Goal: Information Seeking & Learning: Learn about a topic

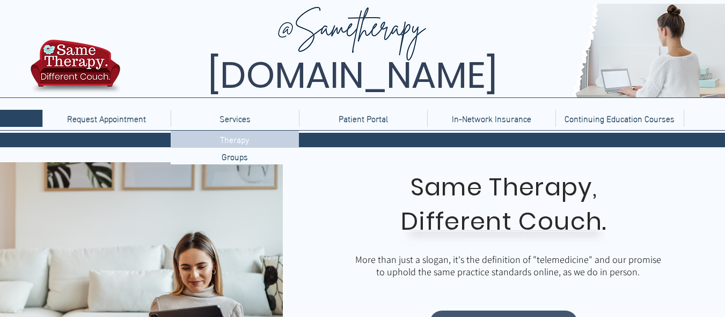
click at [236, 145] on p "Therapy" at bounding box center [235, 139] width 38 height 17
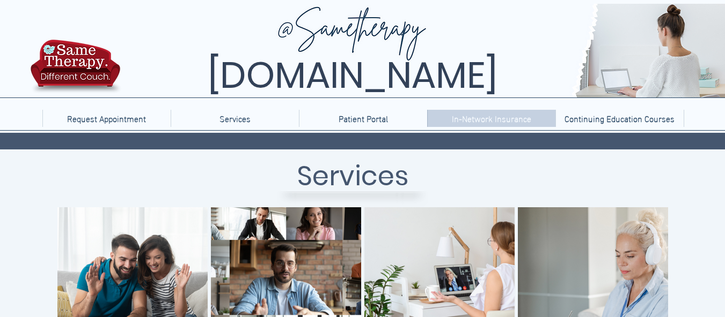
click at [522, 123] on p "In-Network Insurance" at bounding box center [491, 118] width 90 height 17
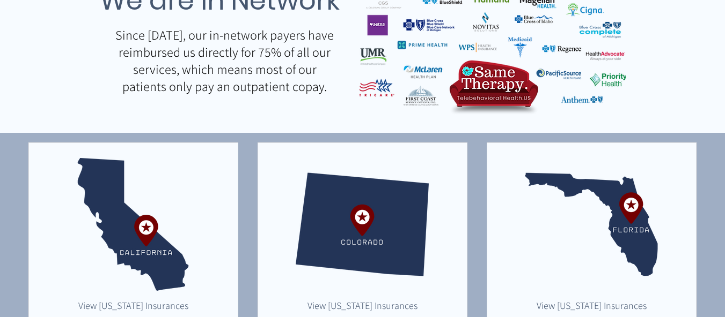
scroll to position [148, 0]
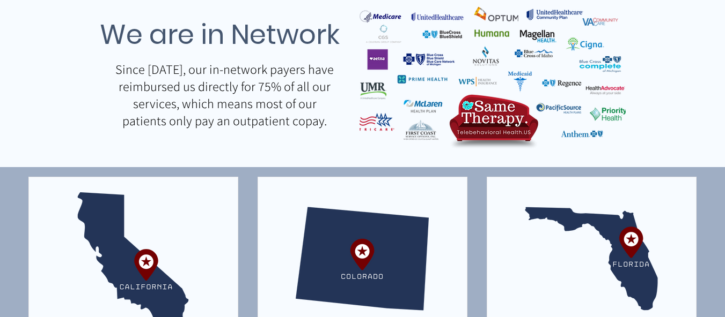
click at [625, 239] on img "main content" at bounding box center [590, 259] width 133 height 133
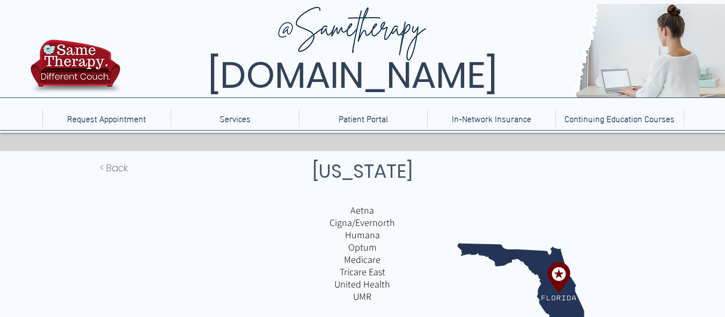
click at [368, 236] on p "Humana" at bounding box center [362, 235] width 250 height 12
